Goal: Task Accomplishment & Management: Manage account settings

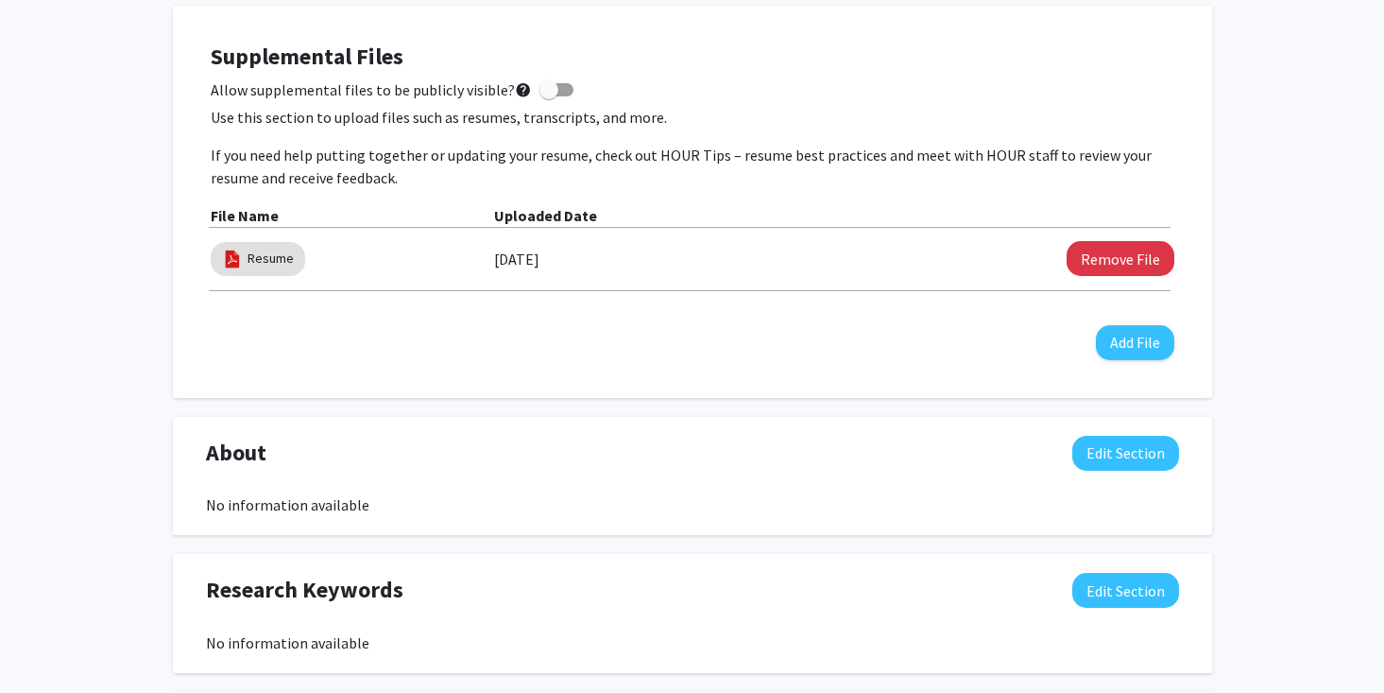
scroll to position [534, 0]
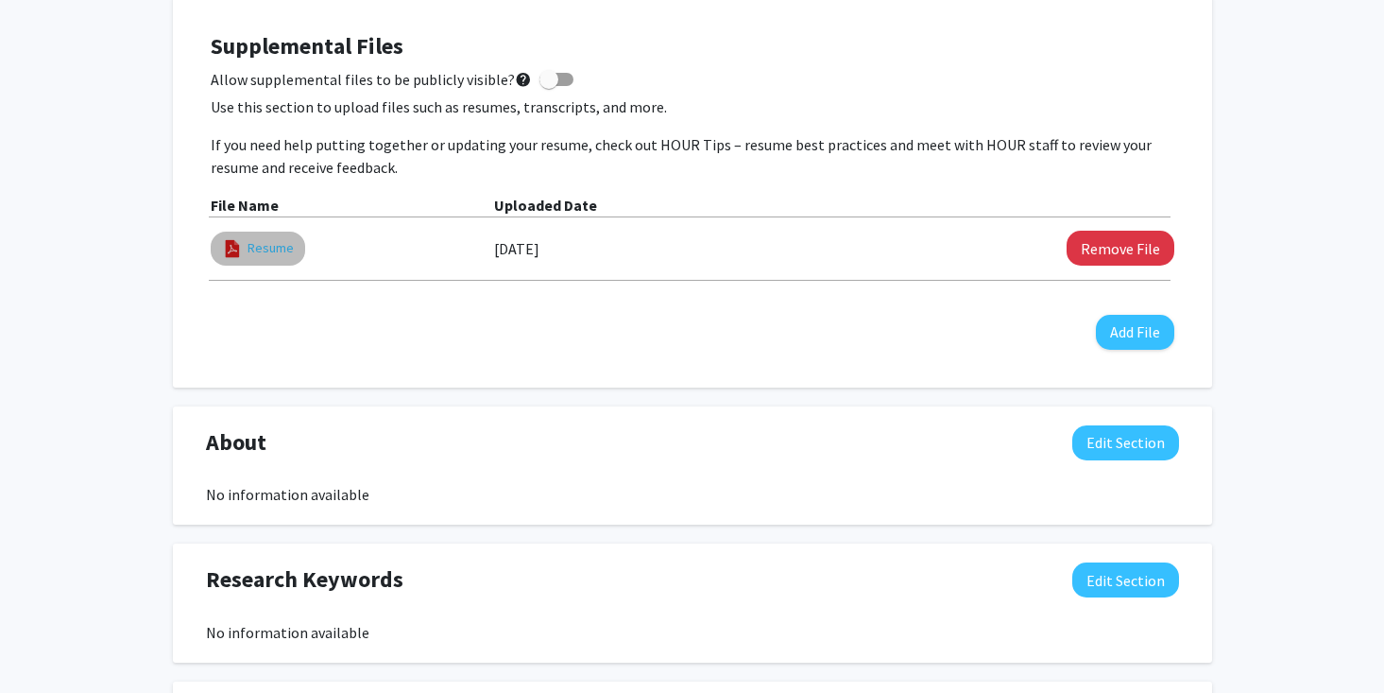
click at [284, 243] on link "Resume" at bounding box center [271, 248] width 46 height 20
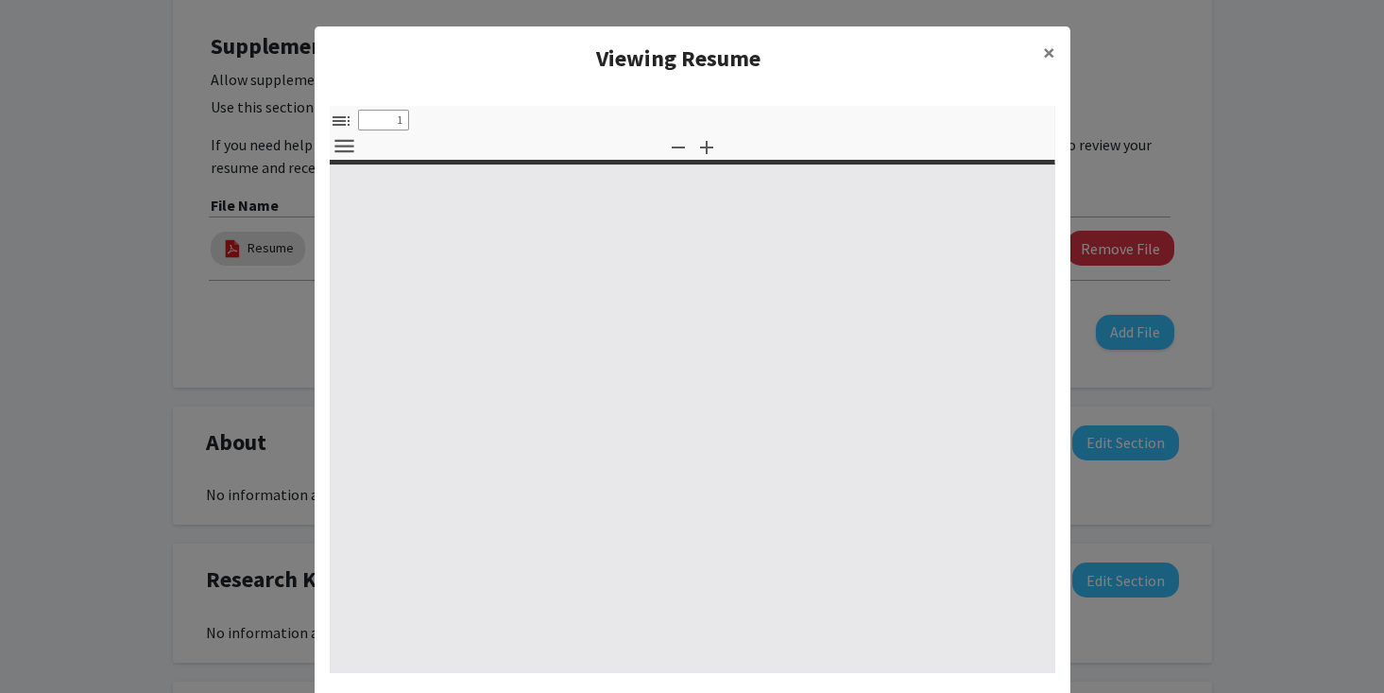
select select "custom"
type input "0"
select select "custom"
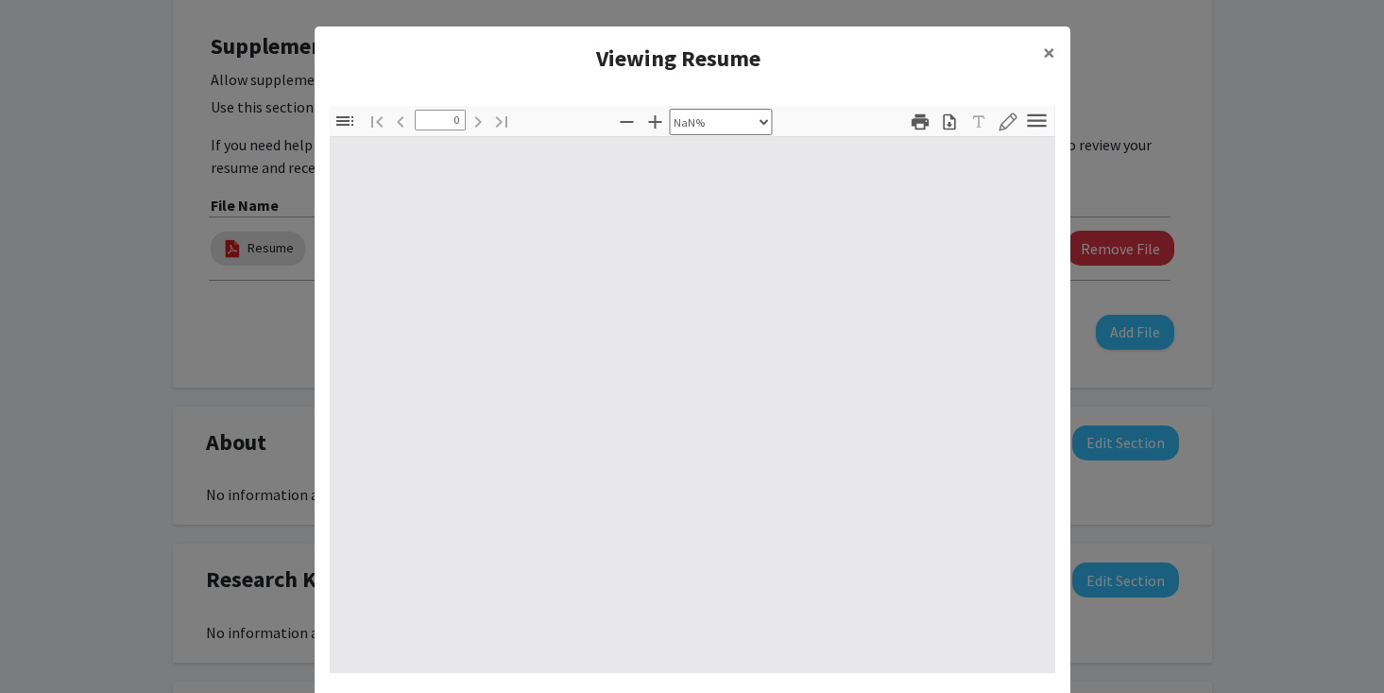
type input "1"
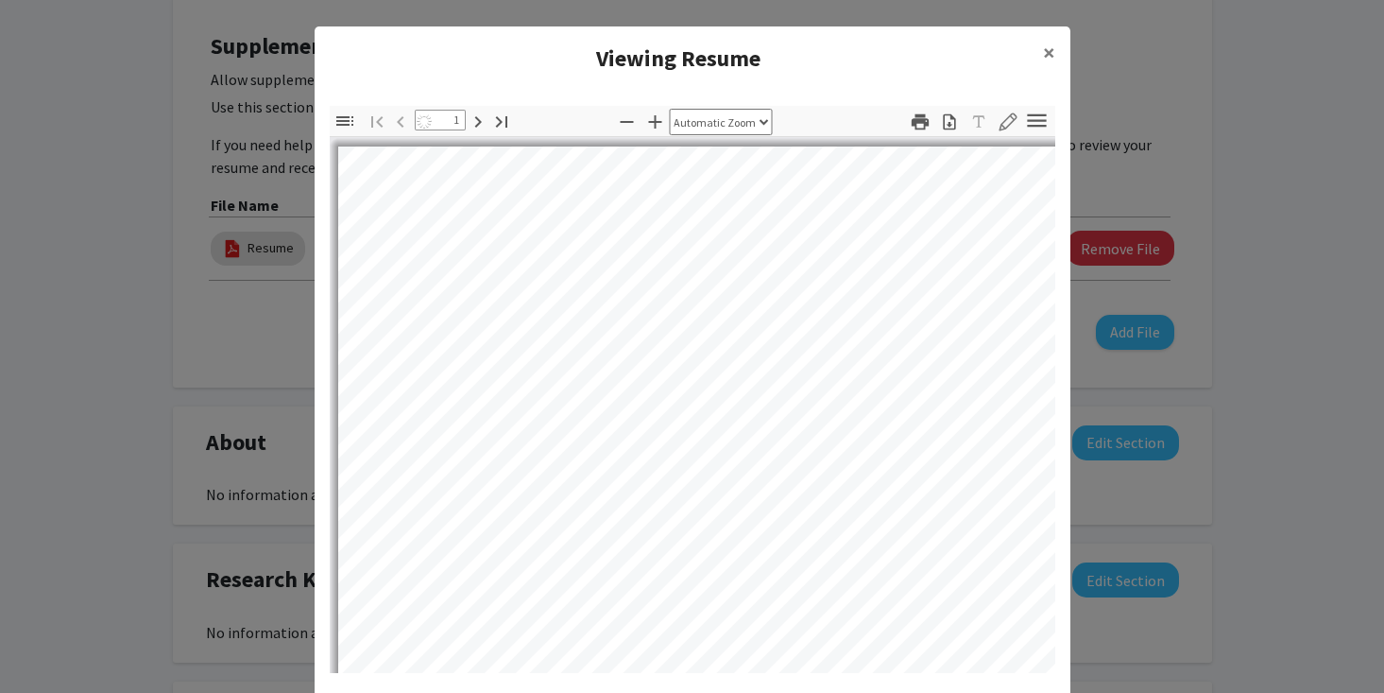
select select "auto"
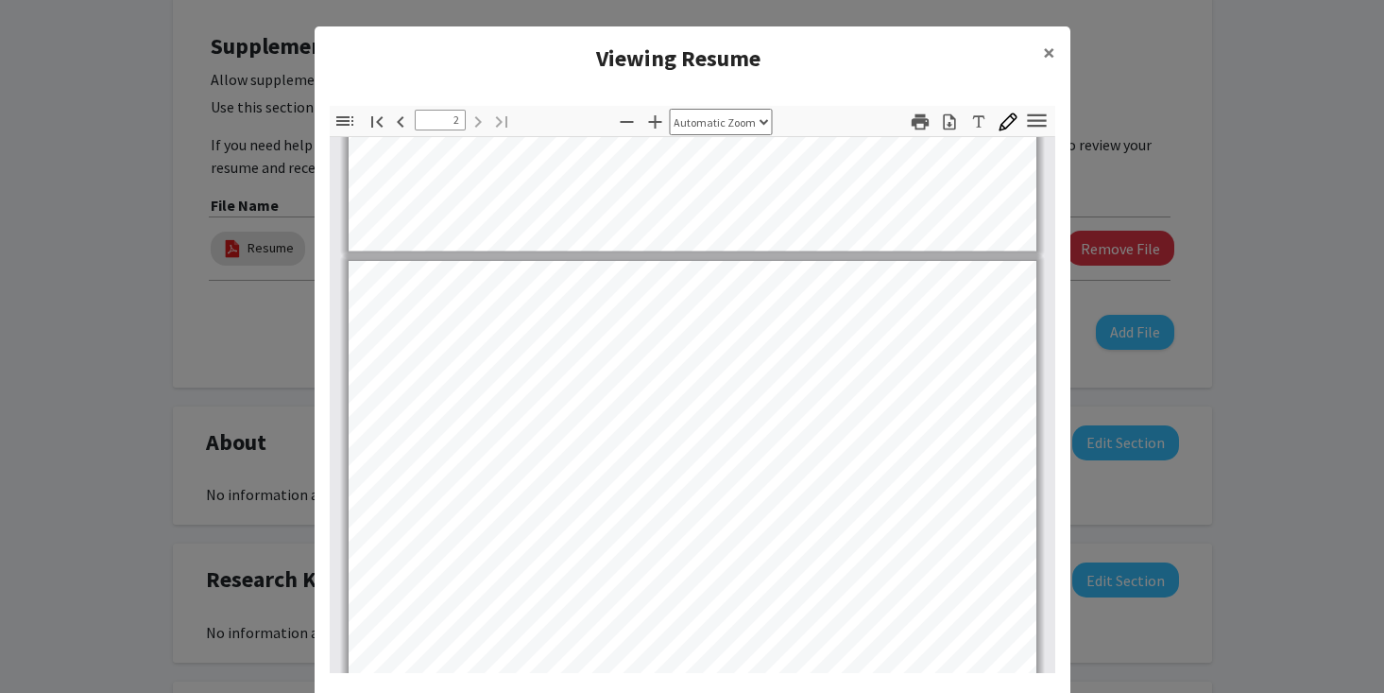
scroll to position [1273, 0]
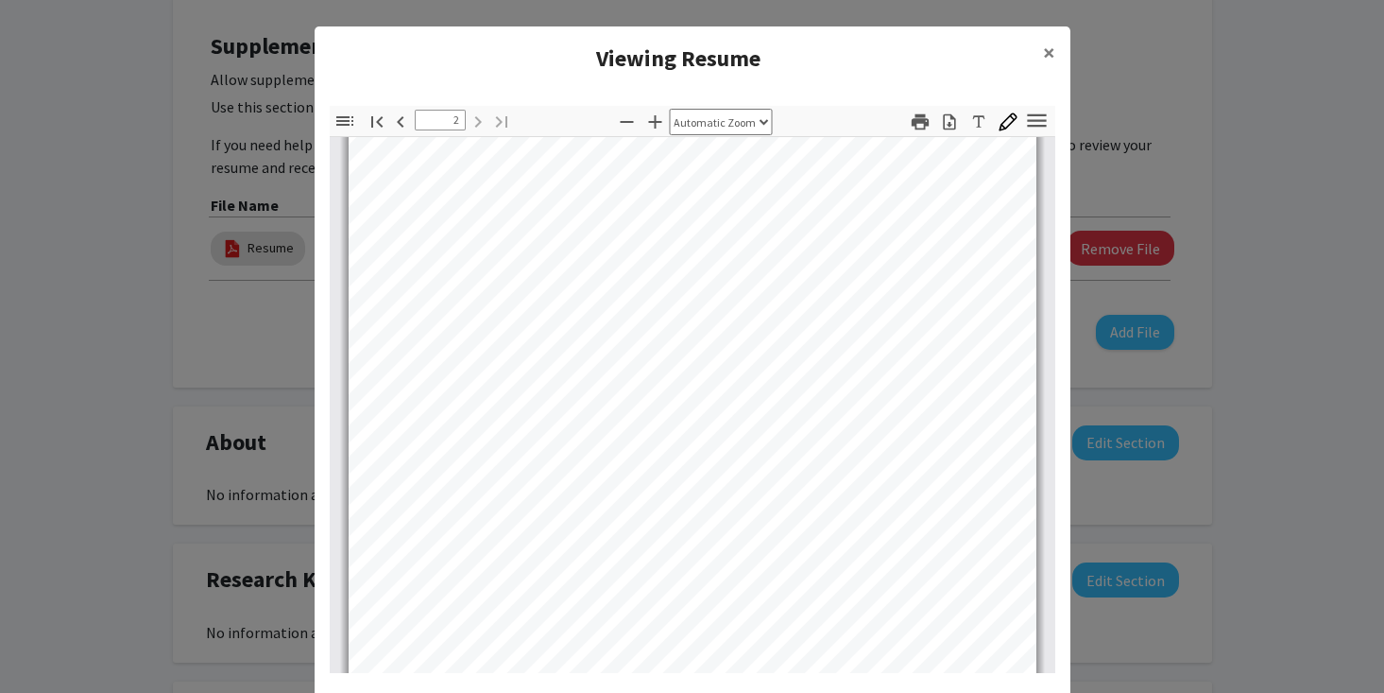
type input "1"
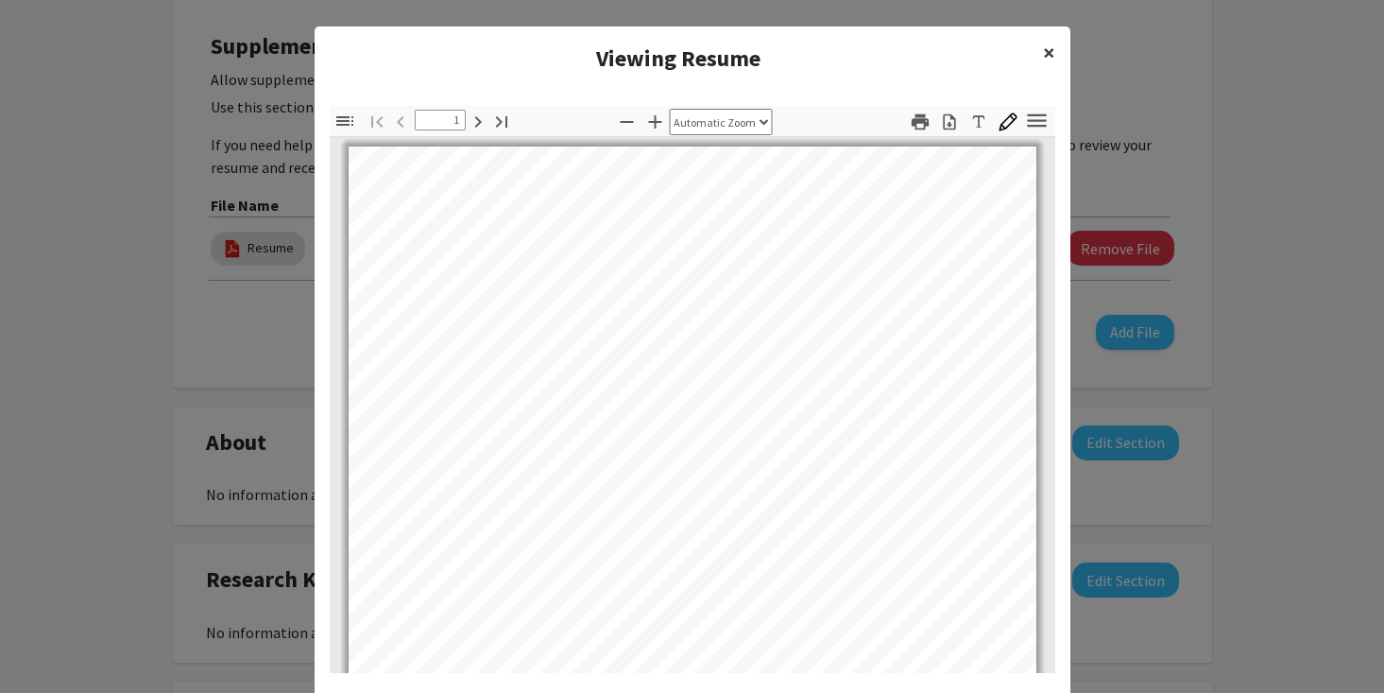
click at [1051, 47] on span "×" at bounding box center [1049, 52] width 12 height 29
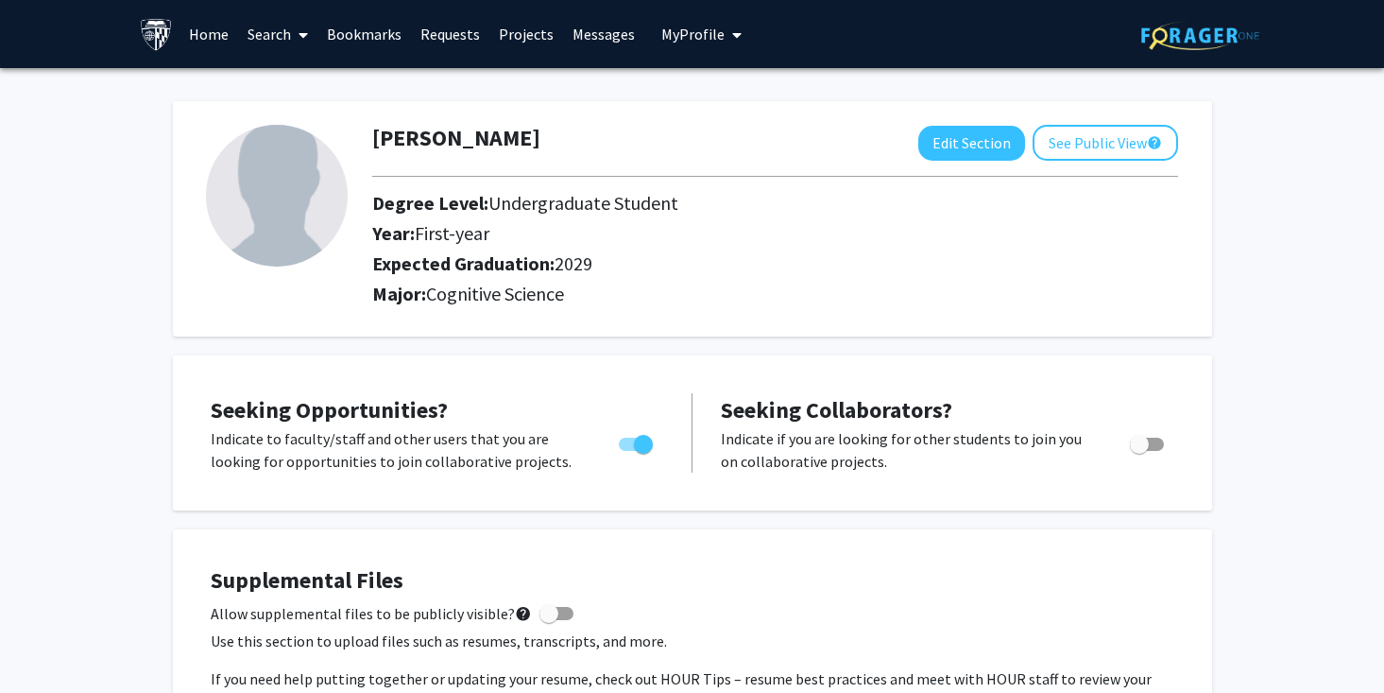
click at [203, 26] on link "Home" at bounding box center [209, 34] width 59 height 66
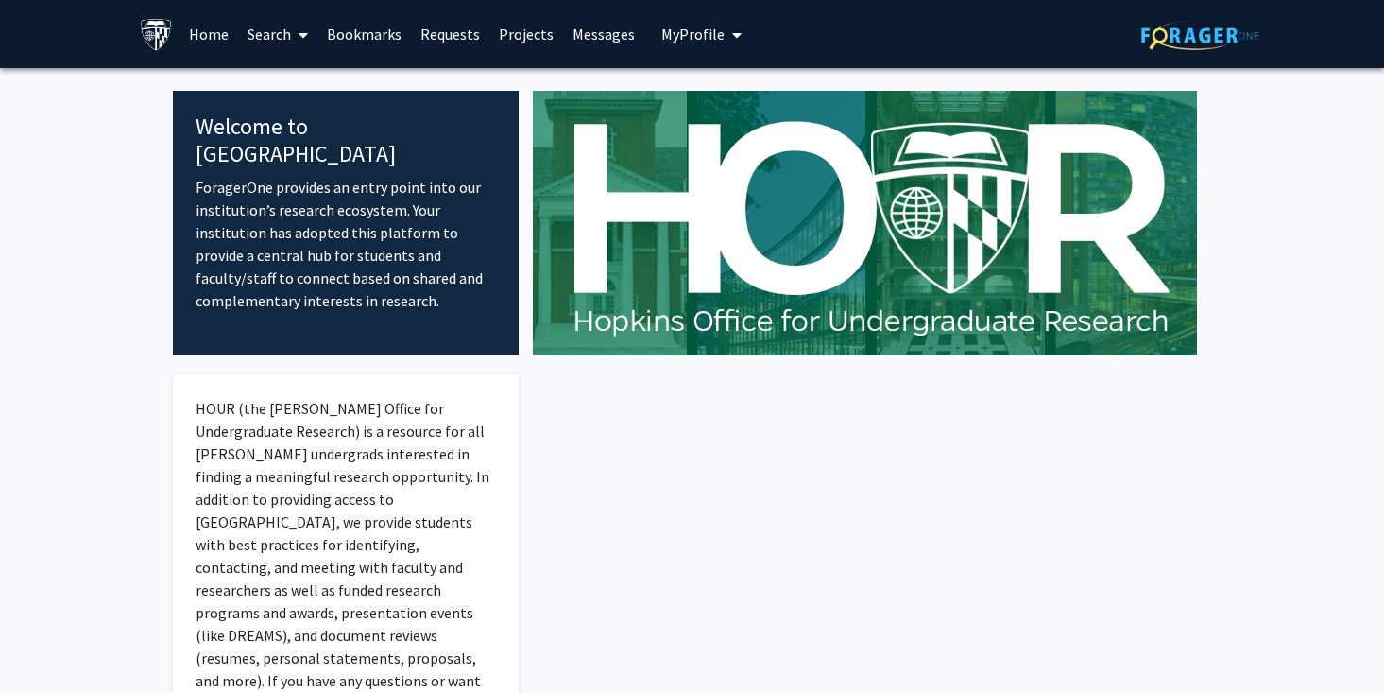
click at [295, 38] on span at bounding box center [299, 35] width 17 height 66
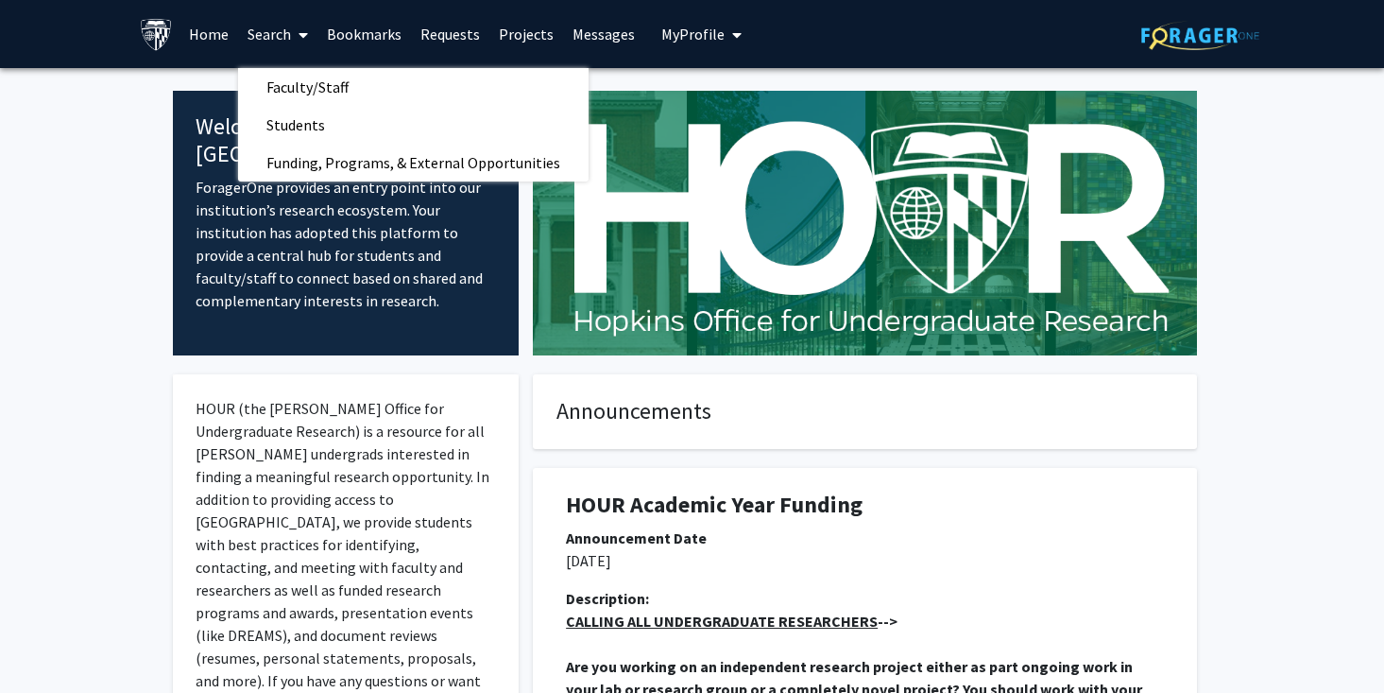
click at [296, 33] on span at bounding box center [299, 35] width 17 height 66
